Goal: Information Seeking & Learning: Understand process/instructions

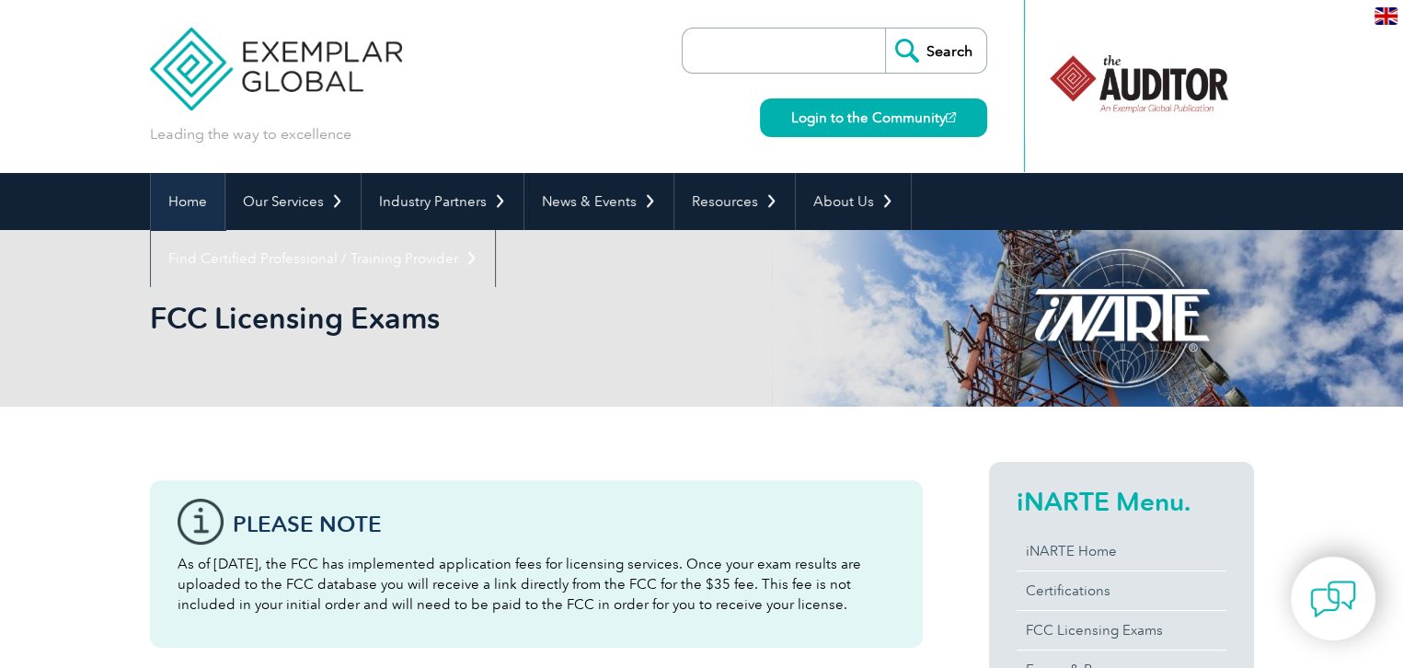
click at [197, 194] on link "Home" at bounding box center [188, 201] width 74 height 57
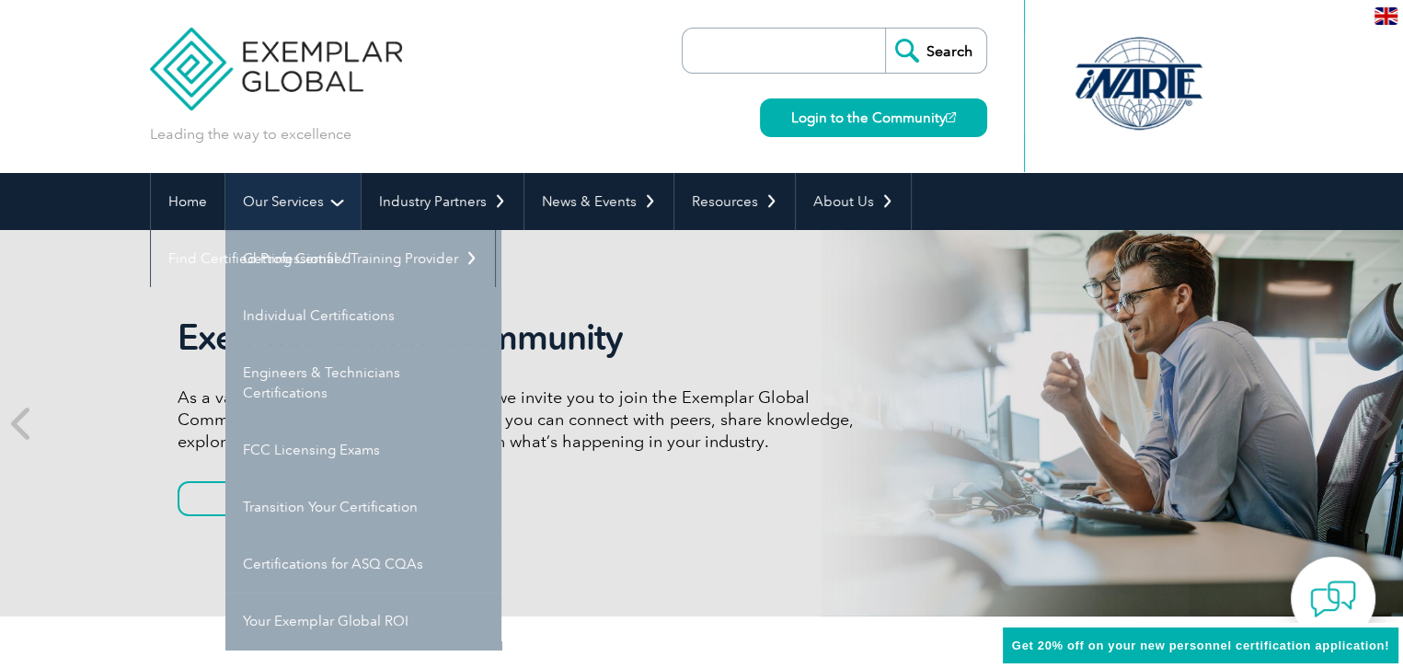
click at [304, 194] on link "Our Services" at bounding box center [292, 201] width 135 height 57
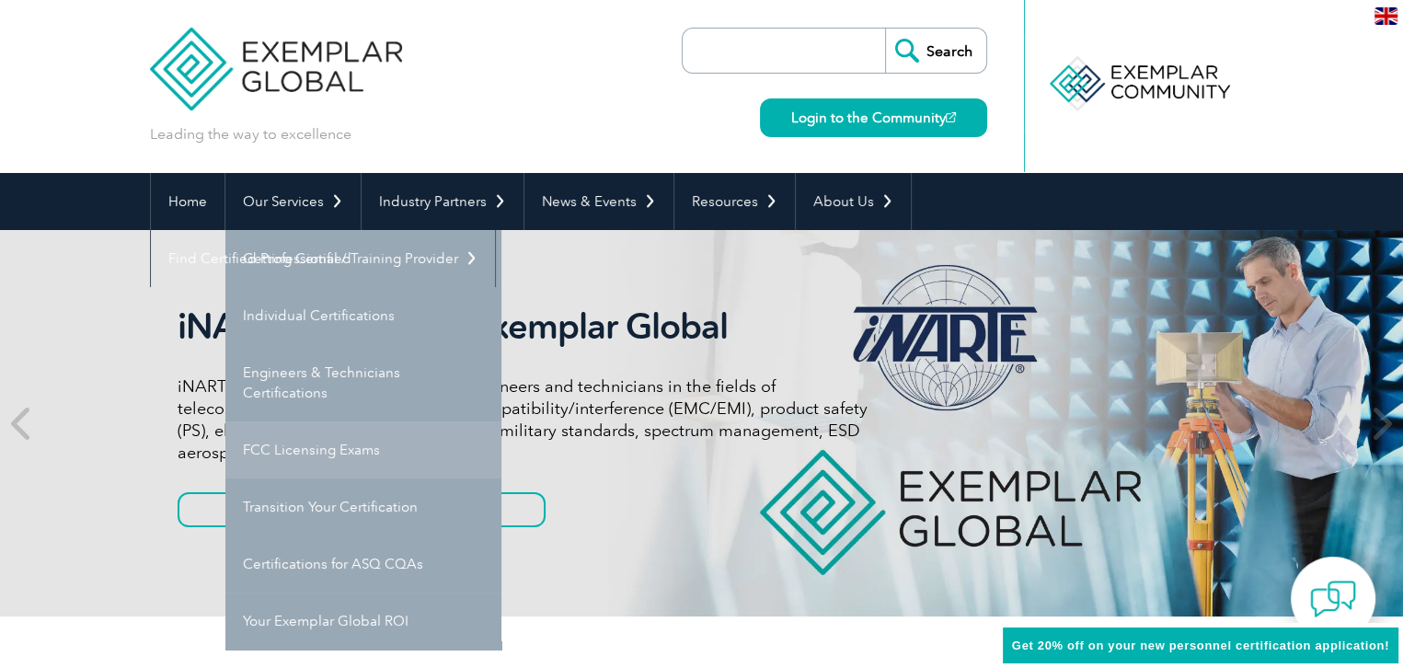
click at [340, 447] on link "FCC Licensing Exams" at bounding box center [363, 449] width 276 height 57
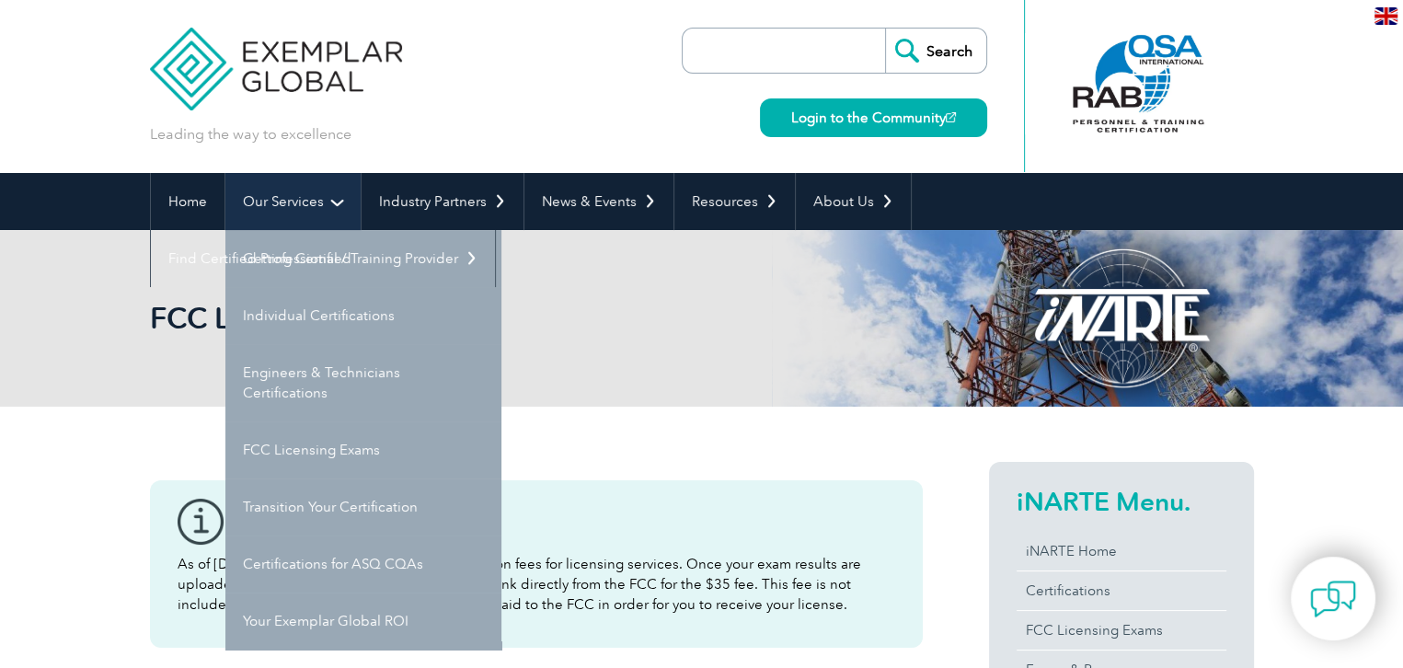
click at [265, 206] on link "Our Services" at bounding box center [292, 201] width 135 height 57
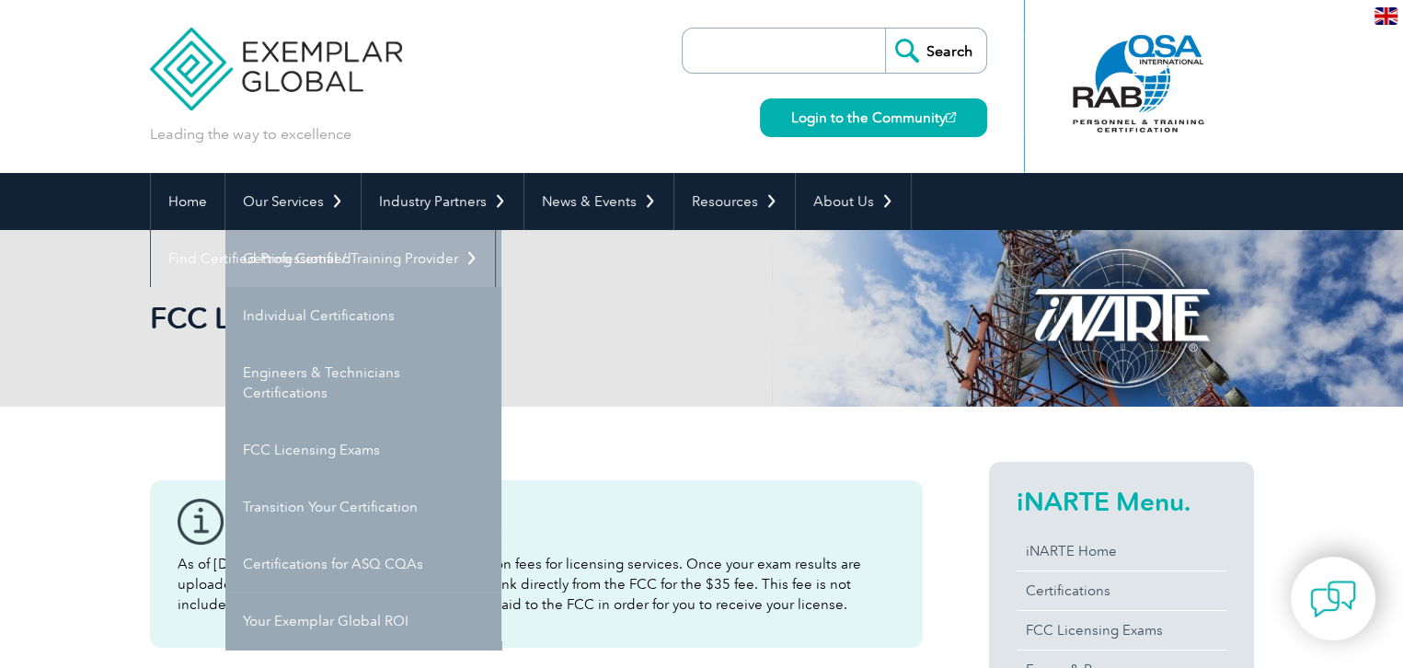
click at [294, 251] on link "Getting Certified" at bounding box center [363, 258] width 276 height 57
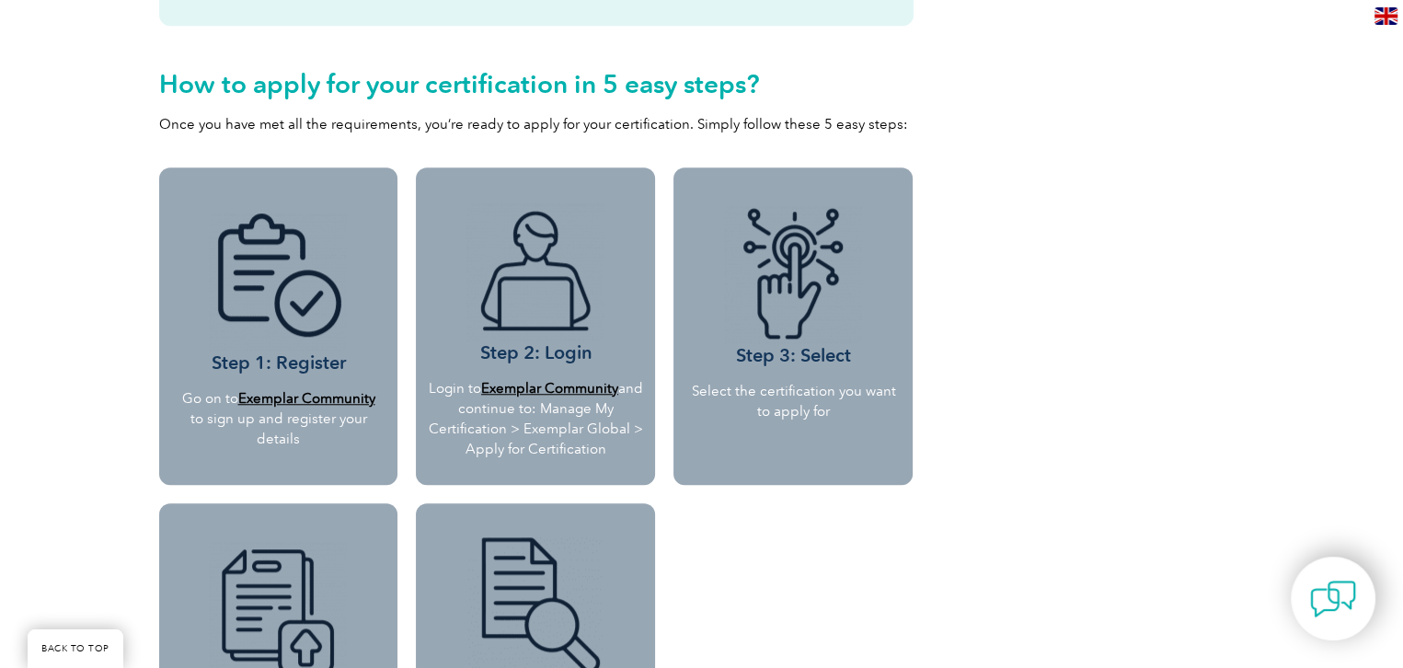
scroll to position [1528, 0]
click at [776, 347] on h3 "Step 3: Select" at bounding box center [793, 285] width 212 height 161
click at [813, 275] on img at bounding box center [793, 274] width 138 height 138
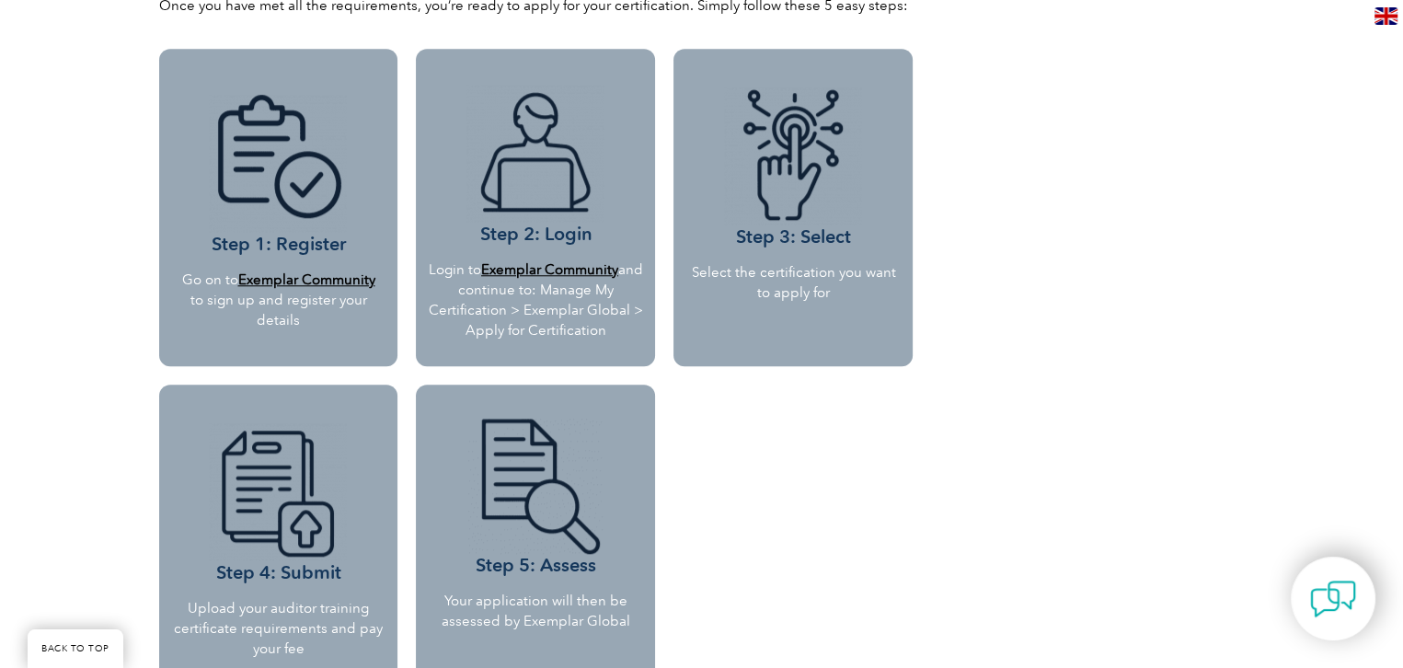
scroll to position [1642, 0]
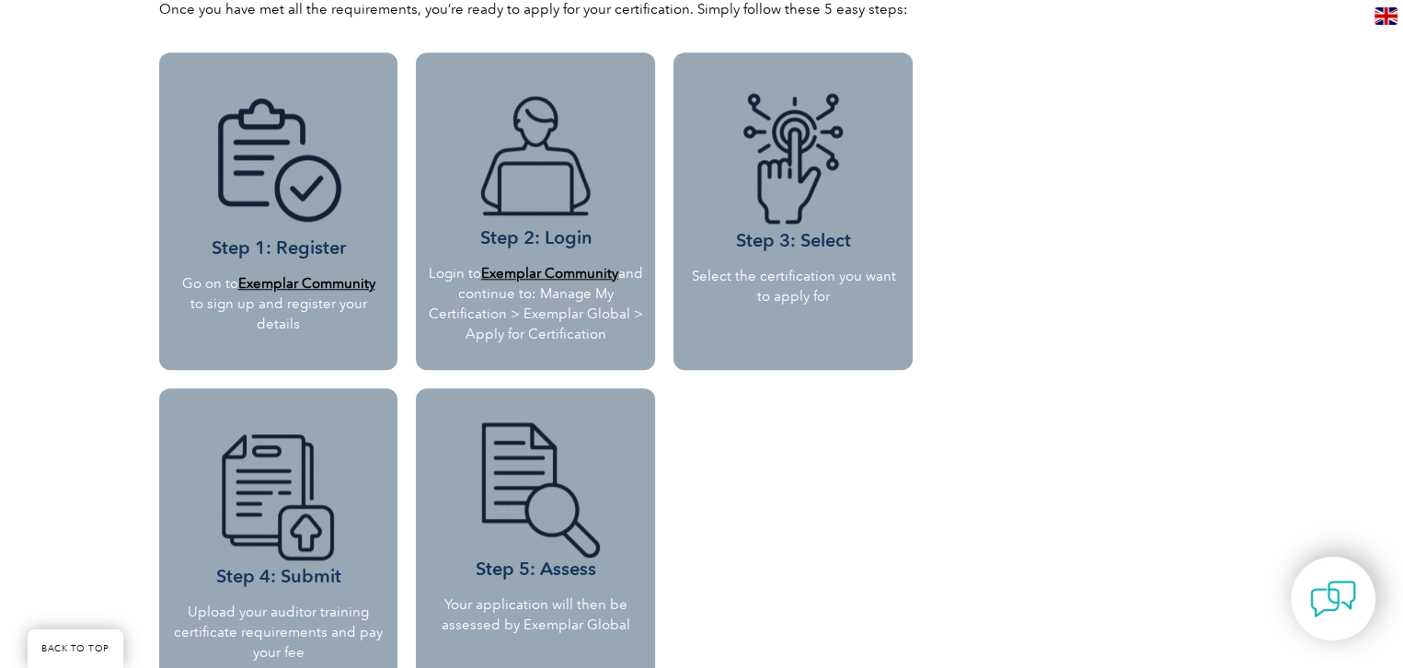
click at [556, 273] on b "Exemplar Community" at bounding box center [549, 273] width 137 height 17
click at [579, 269] on b "Exemplar Community" at bounding box center [549, 273] width 137 height 17
